Goal: Transaction & Acquisition: Purchase product/service

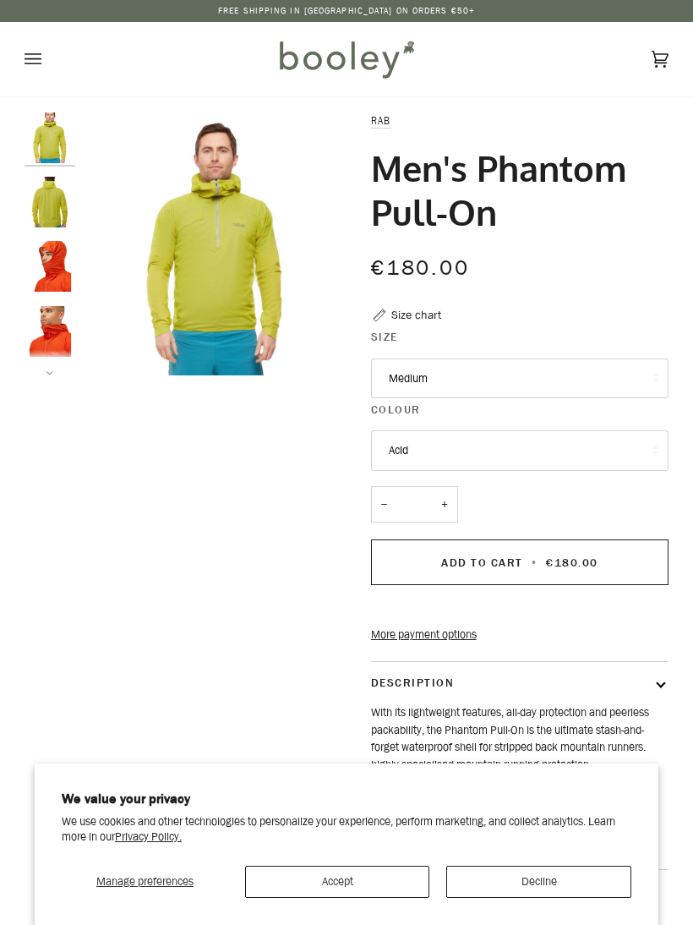
click at [549, 369] on button "Medium" at bounding box center [520, 378] width 298 height 41
click at [555, 375] on button "Medium" at bounding box center [520, 378] width 298 height 41
click at [580, 453] on button "Acid" at bounding box center [520, 450] width 298 height 41
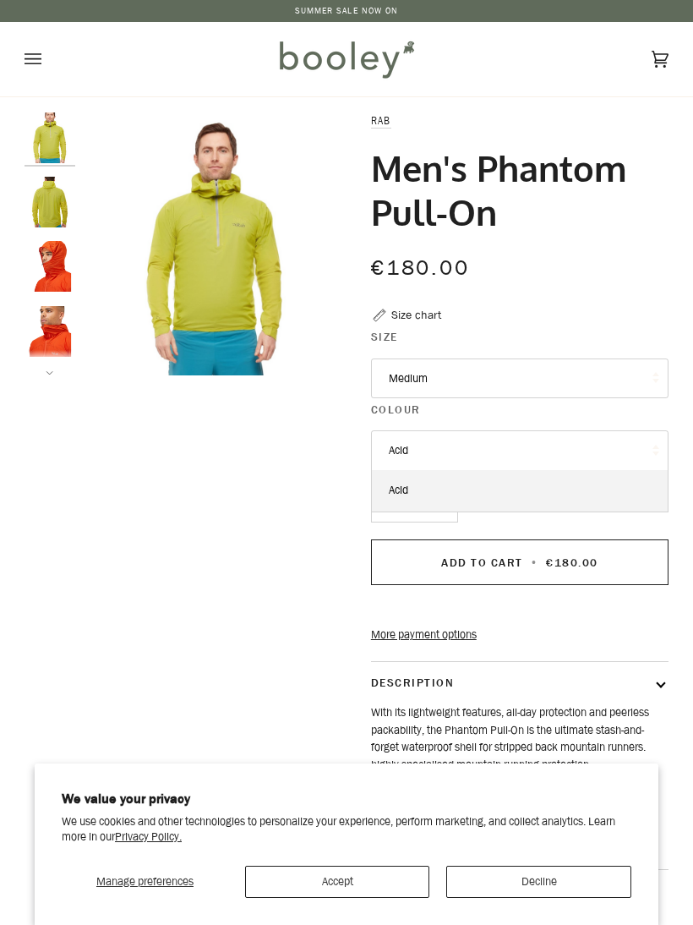
click at [582, 445] on button "Acid" at bounding box center [520, 450] width 298 height 41
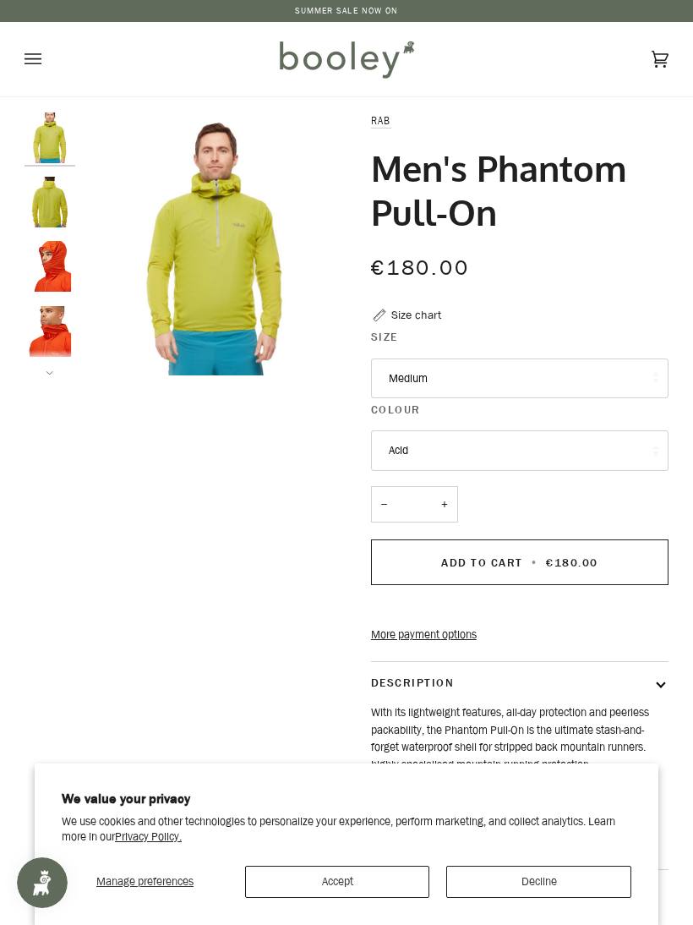
click at [533, 882] on button "Decline" at bounding box center [538, 882] width 185 height 32
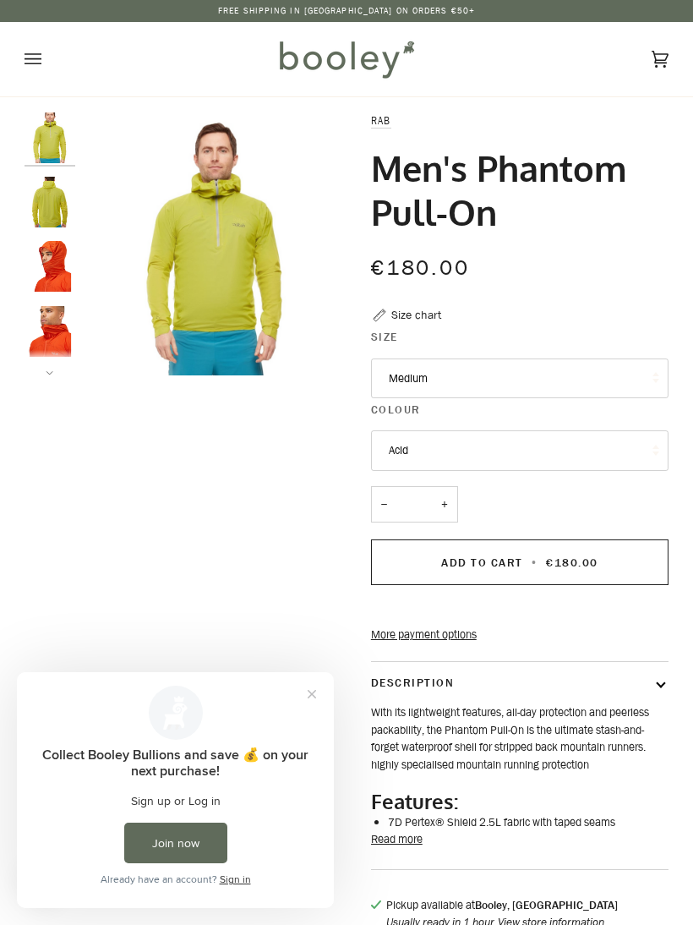
click at [478, 81] on div "Cart €0.00 (0)" at bounding box center [561, 59] width 215 height 74
click at [25, 74] on button "Open menu" at bounding box center [50, 59] width 51 height 74
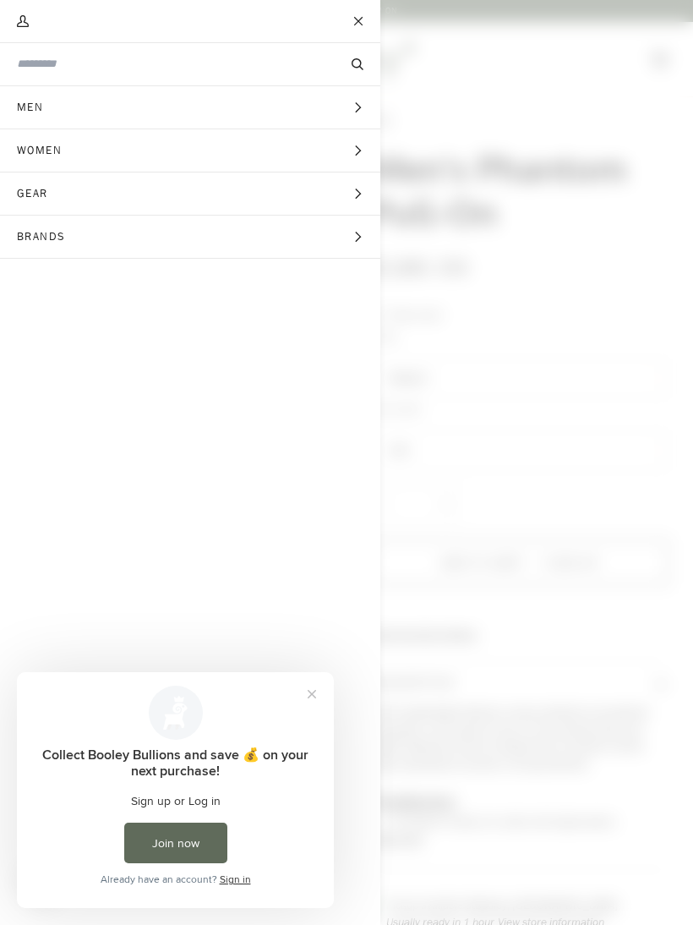
click at [216, 59] on input "Search our store" at bounding box center [162, 64] width 290 height 16
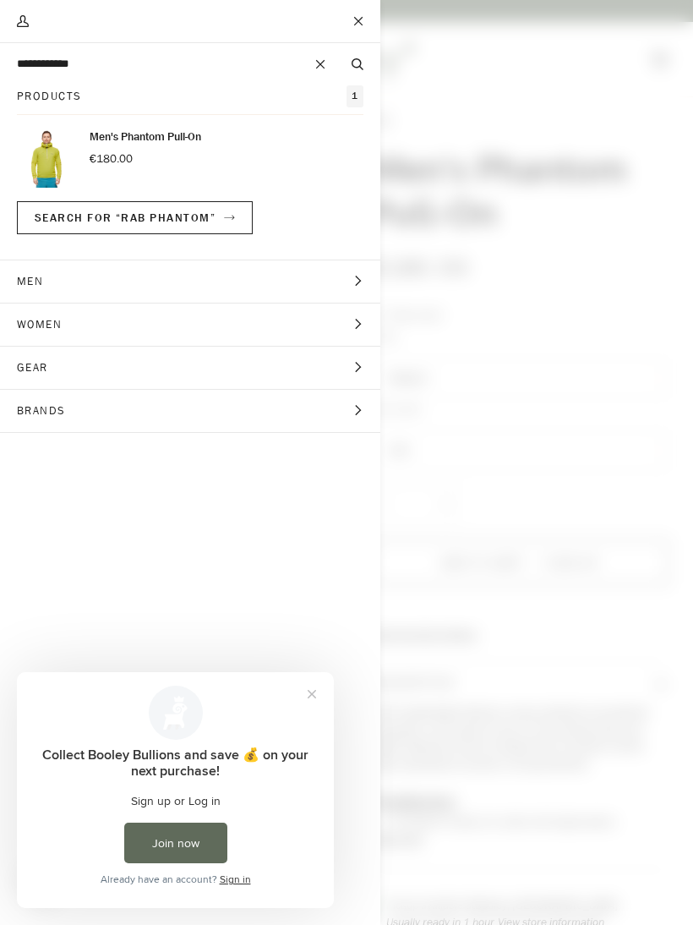
type input "**********"
click at [358, 64] on button "Search" at bounding box center [358, 64] width 46 height 17
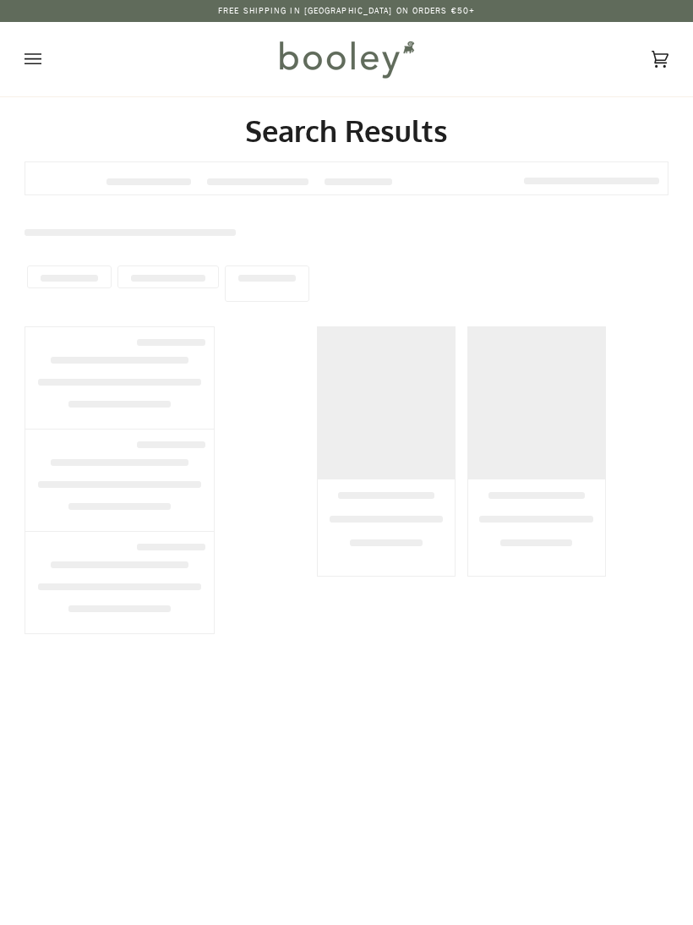
type input "**********"
